Goal: Information Seeking & Learning: Understand process/instructions

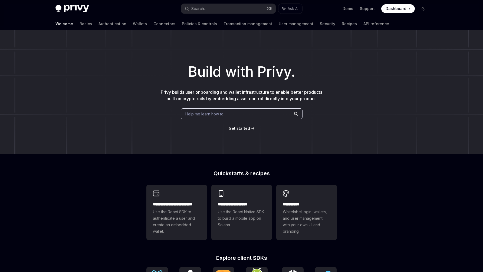
click at [357, 97] on div "Build with Privy. Privy builds user onboarding and wallet infrastructure to ena…" at bounding box center [241, 91] width 483 height 123
click at [360, 44] on div "Build with Privy. Privy builds user onboarding and wallet infrastructure to ena…" at bounding box center [241, 91] width 483 height 123
click at [363, 26] on link "API reference" at bounding box center [376, 23] width 26 height 13
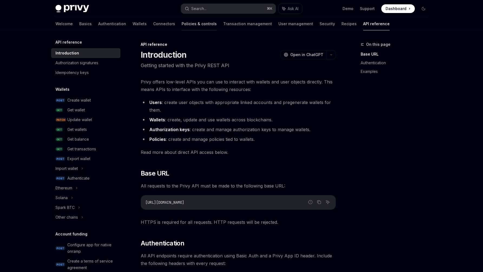
click at [182, 21] on link "Policies & controls" at bounding box center [199, 23] width 35 height 13
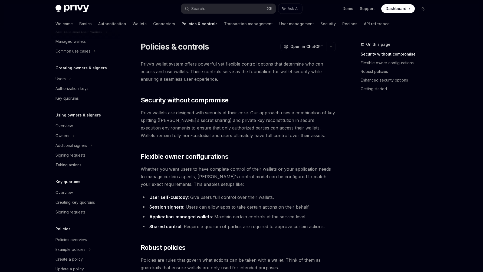
scroll to position [109, 0]
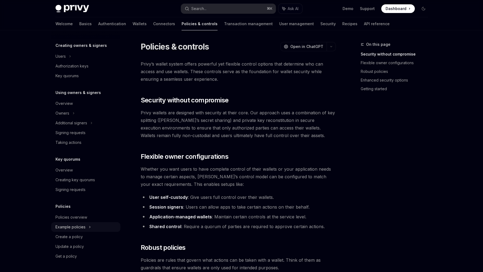
click at [69, 227] on div "Example policies" at bounding box center [70, 227] width 30 height 6
type textarea "*"
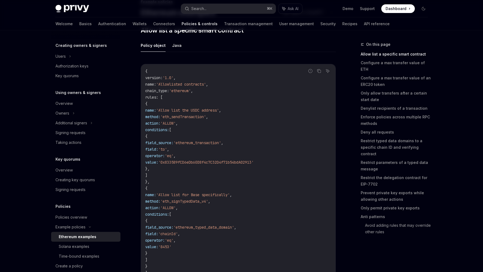
scroll to position [49, 0]
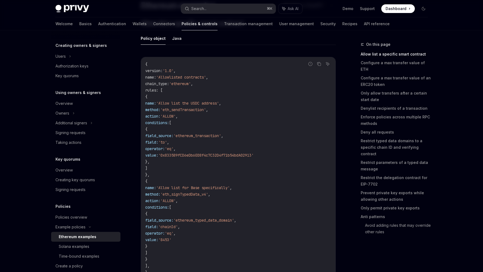
click at [201, 74] on code "{ version : '1.0' , name : 'Allowlisted contracts' , chain_type : 'ethereum' , …" at bounding box center [238, 168] width 186 height 214
drag, startPoint x: 220, startPoint y: 77, endPoint x: 197, endPoint y: 77, distance: 23.0
click at [197, 77] on span "name : 'Allowlisted contracts' ," at bounding box center [176, 77] width 63 height 5
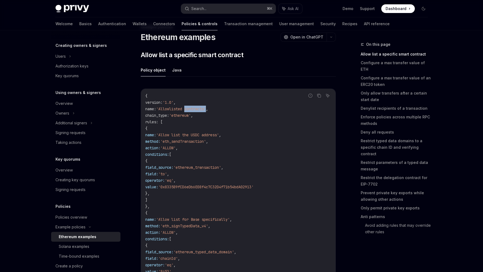
scroll to position [8, 0]
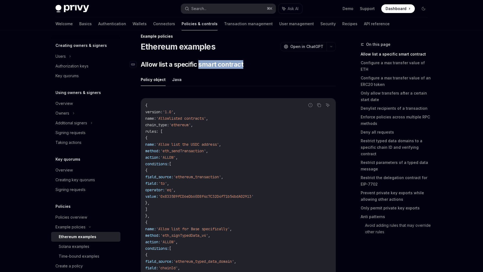
drag, startPoint x: 253, startPoint y: 65, endPoint x: 199, endPoint y: 65, distance: 53.9
click at [199, 65] on h2 "​ Allow list a specific smart contract" at bounding box center [238, 64] width 195 height 9
drag, startPoint x: 249, startPoint y: 65, endPoint x: 201, endPoint y: 68, distance: 48.2
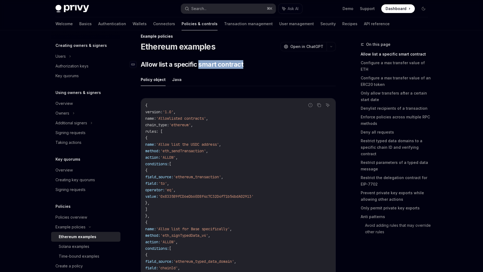
click at [201, 68] on h2 "​ Allow list a specific smart contract" at bounding box center [238, 64] width 195 height 9
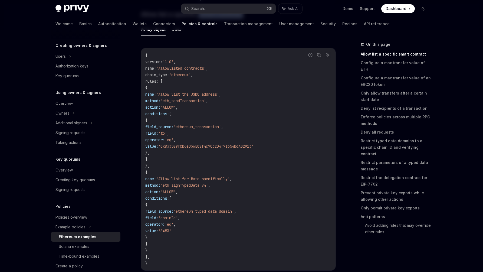
scroll to position [61, 0]
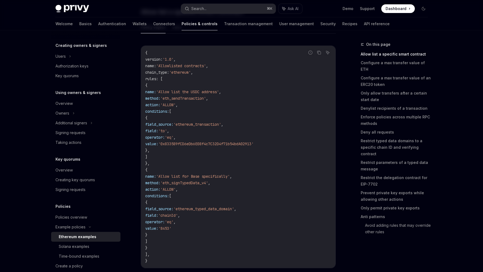
click at [219, 91] on span "'Allow list the USDC address'" at bounding box center [187, 91] width 63 height 5
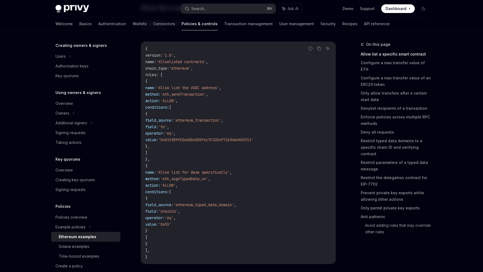
click at [230, 136] on code "{ version : '1.0' , name : 'Allowlisted contracts' , chain_type : 'ethereum' , …" at bounding box center [238, 152] width 186 height 214
click at [250, 104] on code "{ version : '1.0' , name : 'Allowlisted contracts' , chain_type : 'ethereum' , …" at bounding box center [238, 152] width 186 height 214
click at [248, 146] on code "{ version : '1.0' , name : 'Allowlisted contracts' , chain_type : 'ethereum' , …" at bounding box center [238, 152] width 186 height 214
drag, startPoint x: 249, startPoint y: 159, endPoint x: 241, endPoint y: 82, distance: 77.0
click at [242, 81] on code "{ version : '1.0' , name : 'Allowlisted contracts' , chain_type : 'ethereum' , …" at bounding box center [238, 152] width 186 height 214
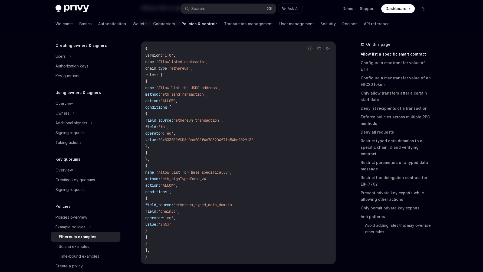
click at [219, 87] on span "'Allow list the USDC address'" at bounding box center [187, 87] width 63 height 5
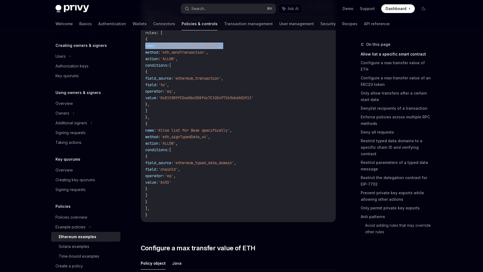
scroll to position [107, 0]
click at [241, 186] on code "{ version : '1.0' , name : 'Allowlisted contracts' , chain_type : 'ethereum' , …" at bounding box center [238, 111] width 186 height 214
drag, startPoint x: 244, startPoint y: 191, endPoint x: 253, endPoint y: 111, distance: 79.8
click at [253, 111] on code "{ version : '1.0' , name : 'Allowlisted contracts' , chain_type : 'ethereum' , …" at bounding box center [238, 111] width 186 height 214
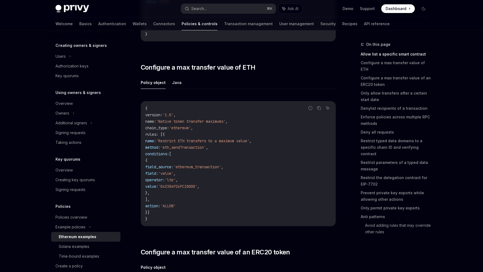
scroll to position [290, 0]
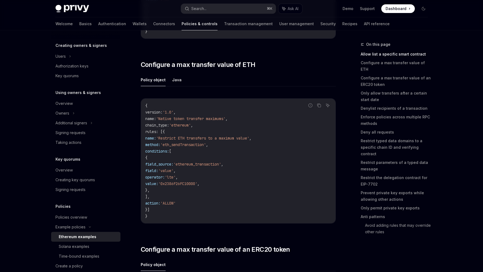
click at [277, 182] on code "{ version : '1.0' , name : 'Native token transfer maximums' , chain_type : 'eth…" at bounding box center [238, 160] width 186 height 117
click at [285, 186] on code "{ version : '1.0' , name : 'Native token transfer maximums' , chain_type : 'eth…" at bounding box center [238, 160] width 186 height 117
click at [279, 164] on code "{ version : '1.0' , name : 'Native token transfer maximums' , chain_type : 'eth…" at bounding box center [238, 160] width 186 height 117
drag, startPoint x: 226, startPoint y: 179, endPoint x: 227, endPoint y: 167, distance: 11.4
click at [227, 167] on code "{ version : '1.0' , name : 'Native token transfer maximums' , chain_type : 'eth…" at bounding box center [238, 160] width 186 height 117
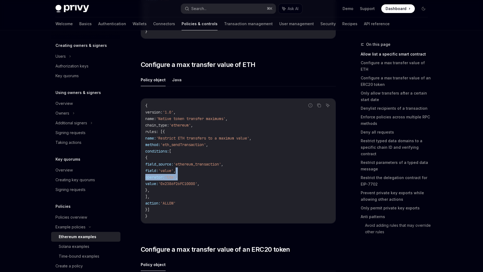
scroll to position [291, 0]
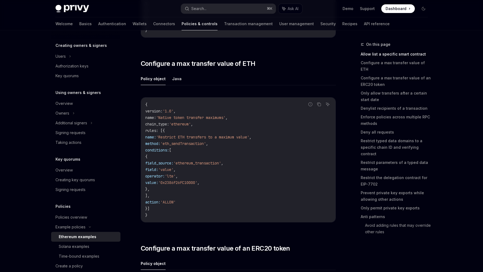
click at [156, 131] on span "rules" at bounding box center [150, 130] width 11 height 5
click at [169, 149] on span "conditions:" at bounding box center [157, 149] width 24 height 5
click at [173, 170] on span "'value'" at bounding box center [165, 169] width 15 height 5
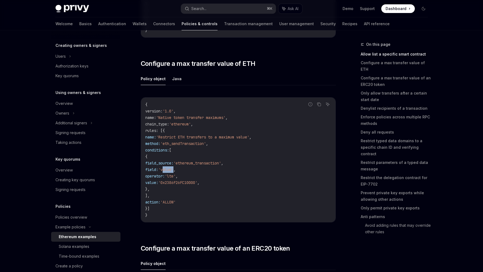
click at [173, 170] on span "'value'" at bounding box center [165, 169] width 15 height 5
click at [176, 175] on span "'lte'" at bounding box center [170, 175] width 11 height 5
click at [197, 182] on span "'0x2386F26FC10000'" at bounding box center [177, 182] width 39 height 5
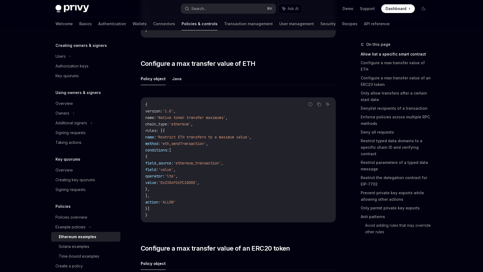
click at [176, 200] on span "'ALLOW'" at bounding box center [167, 201] width 15 height 5
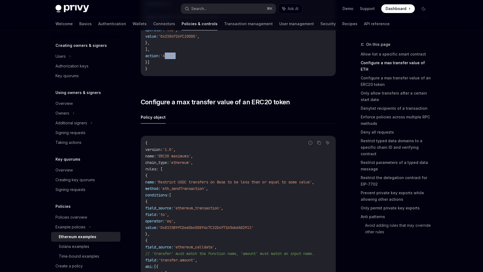
scroll to position [451, 0]
